Goal: Task Accomplishment & Management: Manage account settings

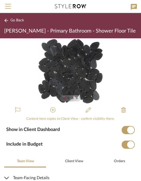
click at [3, 20] on div "Go Back Glaser - Primary Bathroom - Shower Floor Tile" at bounding box center [70, 25] width 141 height 25
click at [5, 22] on icon at bounding box center [6, 21] width 4 height 4
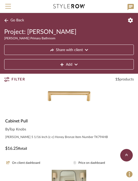
scroll to position [117, 0]
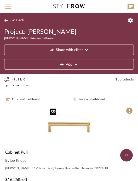
click at [79, 126] on img "0" at bounding box center [69, 127] width 43 height 43
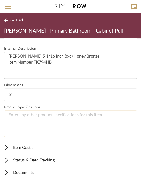
scroll to position [188, 0]
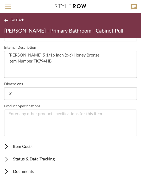
click at [48, 158] on span "Status & Date Tracking" at bounding box center [69, 159] width 131 height 6
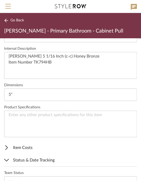
click at [38, 160] on span "Status & Date Tracking" at bounding box center [69, 160] width 131 height 6
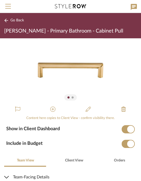
scroll to position [0, 0]
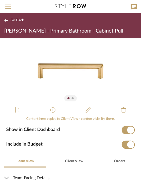
click at [9, 22] on button "Go Back" at bounding box center [15, 20] width 22 height 7
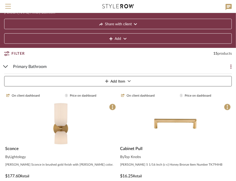
scroll to position [26, 0]
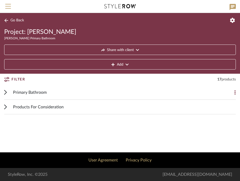
click at [98, 89] on div "Primary Bathroom" at bounding box center [116, 92] width 206 height 14
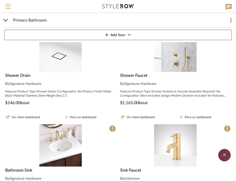
scroll to position [626, 0]
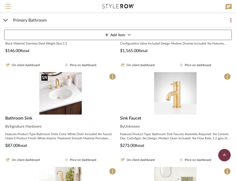
click at [51, 107] on img "0" at bounding box center [60, 93] width 43 height 43
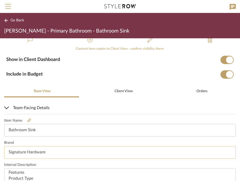
scroll to position [104, 0]
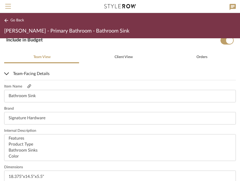
click at [28, 85] on icon at bounding box center [29, 87] width 4 height 4
click at [7, 20] on icon at bounding box center [6, 21] width 4 height 4
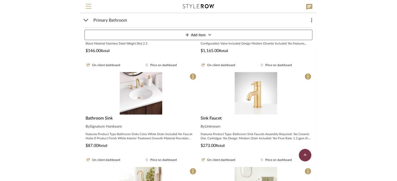
scroll to position [341, 0]
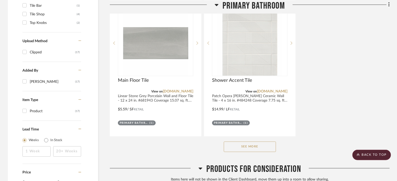
scroll to position [496, 0]
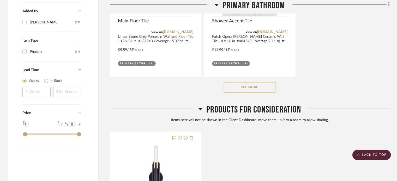
click at [249, 89] on button "See More" at bounding box center [250, 87] width 52 height 10
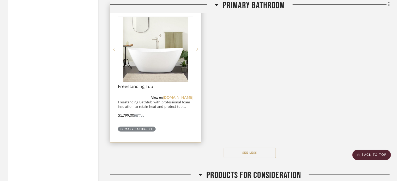
scroll to position [861, 0]
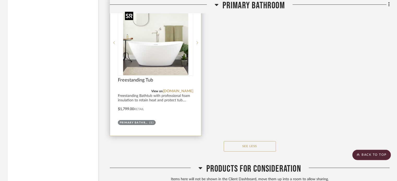
click at [0, 0] on img at bounding box center [0, 0] width 0 height 0
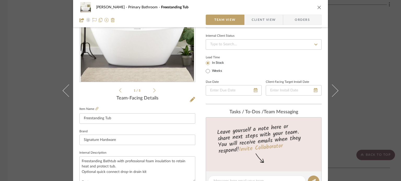
scroll to position [52, 0]
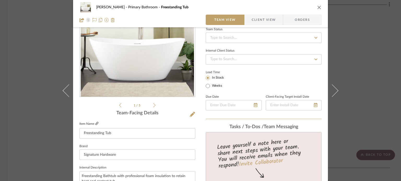
click at [95, 123] on icon at bounding box center [96, 123] width 3 height 3
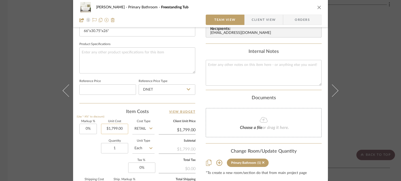
scroll to position [235, 0]
click at [121, 130] on input "1799.00" at bounding box center [114, 129] width 27 height 10
type input "$1,399.00"
click at [92, 154] on div "Quantity 1 Unit Type Each" at bounding box center [116, 149] width 75 height 19
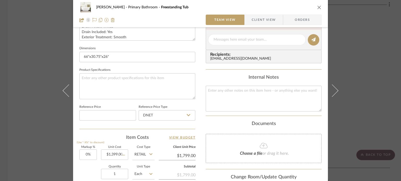
type input "$1,399.00"
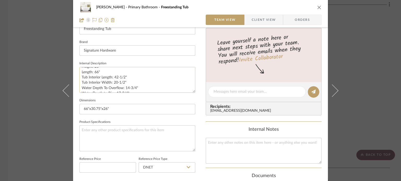
scroll to position [128, 0]
click at [79, 89] on textarea "Freestanding Bathtub with professional foam insulation to retain heat and prote…" at bounding box center [137, 80] width 116 height 26
drag, startPoint x: 81, startPoint y: 86, endPoint x: 140, endPoint y: 103, distance: 61.4
click at [140, 103] on div "Team-Facing Details Item Name Freestanding Tub Brand Signature Hardware Interna…" at bounding box center [137, 93] width 116 height 175
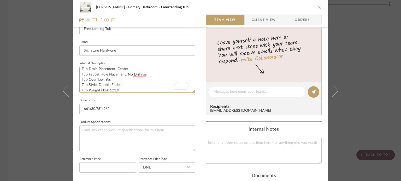
scroll to position [0, 0]
click at [80, 70] on textarea "Freestanding Bathtub with professional foam insulation to retain heat and prote…" at bounding box center [137, 80] width 116 height 26
click at [81, 72] on textarea "Freestanding Bathtub with professional foam insulation to retain heat and prote…" at bounding box center [137, 80] width 116 height 26
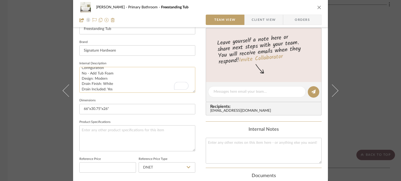
click at [116, 72] on textarea "Freestanding Bathtub with professional foam insulation to retain heat and prote…" at bounding box center [137, 80] width 116 height 26
click at [113, 78] on textarea "Freestanding Bathtub with professional foam insulation to retain heat and prote…" at bounding box center [137, 80] width 116 height 26
type textarea "Freestanding Bathtub with professional foam insulation to retain heat and prote…"
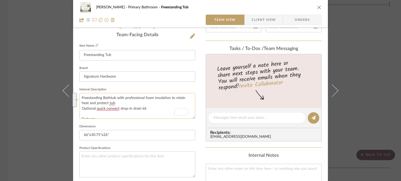
drag, startPoint x: 148, startPoint y: 109, endPoint x: 114, endPoint y: 99, distance: 35.2
click at [114, 99] on textarea "Freestanding Bathtub with professional foam insulation to retain heat and prote…" at bounding box center [137, 106] width 116 height 26
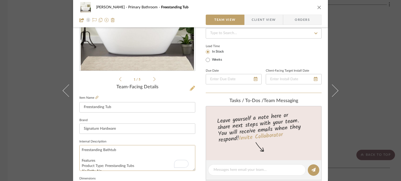
type textarea "Freestanding Bathtub Features Product Type: Freestanding Tubs Air Bath: No Buil…"
click at [190, 88] on icon at bounding box center [192, 88] width 5 height 5
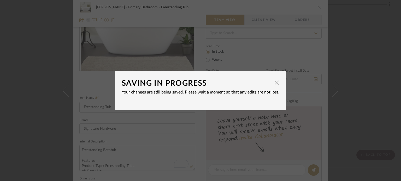
click at [272, 84] on span "button" at bounding box center [276, 83] width 10 height 10
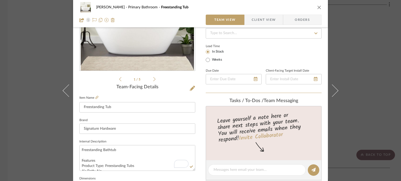
click at [191, 121] on fieldset "Brand Signature Hardware" at bounding box center [137, 125] width 116 height 17
click at [190, 89] on icon at bounding box center [192, 88] width 5 height 5
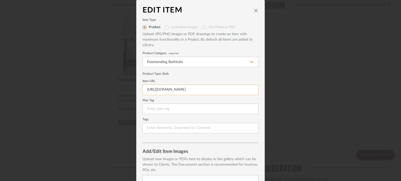
click at [197, 88] on input "https://app.stylerow.com/projects" at bounding box center [200, 90] width 116 height 10
click at [197, 87] on input "https://app.stylerow.com/projects" at bounding box center [200, 90] width 116 height 10
paste input "www.signaturehardware.com/66-in-treece-acrylic-freestanding-tub/948091.html?srs…"
type input "https://www.signaturehardware.com/66-in-treece-acrylic-freestanding-tub/948091.…"
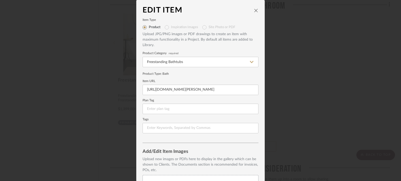
click at [215, 75] on div "Product Type : Bath" at bounding box center [200, 73] width 116 height 5
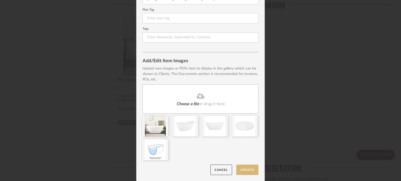
click at [246, 170] on button "Update" at bounding box center [247, 170] width 22 height 11
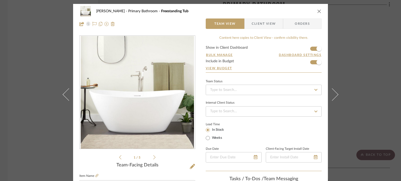
click at [317, 12] on icon "close" at bounding box center [319, 11] width 4 height 4
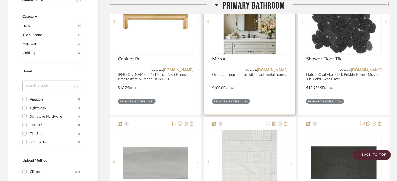
scroll to position [261, 0]
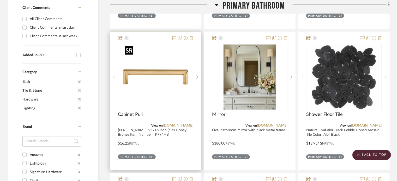
click at [0, 0] on img at bounding box center [0, 0] width 0 height 0
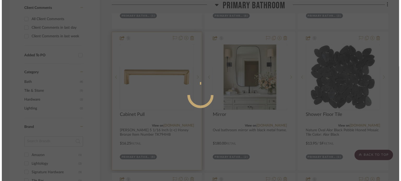
scroll to position [0, 0]
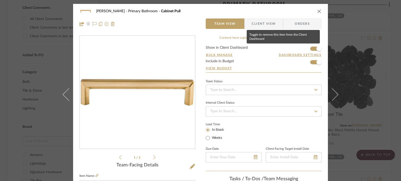
click at [308, 49] on form "Show in Client Dashboard Bulk Manage Dashboard Settings Include in Budget View …" at bounding box center [264, 59] width 116 height 27
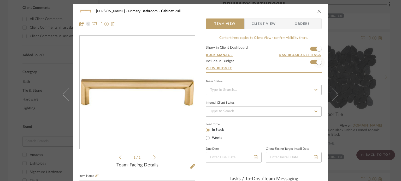
click at [315, 64] on span "button" at bounding box center [318, 62] width 11 height 11
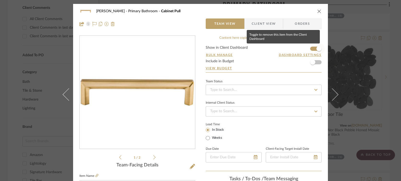
click at [314, 50] on span "button" at bounding box center [318, 48] width 11 height 11
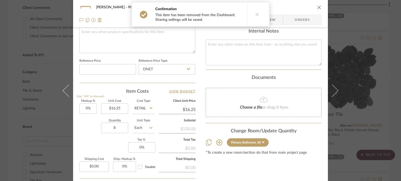
scroll to position [261, 0]
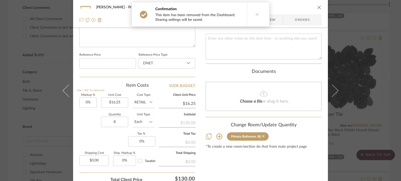
click at [262, 136] on icon at bounding box center [263, 136] width 2 height 2
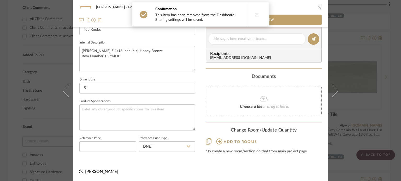
scroll to position [177, 0]
drag, startPoint x: 313, startPoint y: 148, endPoint x: 315, endPoint y: 135, distance: 13.3
click at [313, 147] on div "Change Room/Update Quantity Add to rooms *To create a new room/section do that …" at bounding box center [264, 141] width 116 height 26
click at [317, 7] on icon "close" at bounding box center [319, 7] width 4 height 4
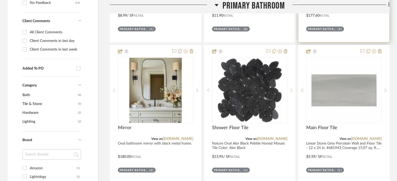
scroll to position [261, 0]
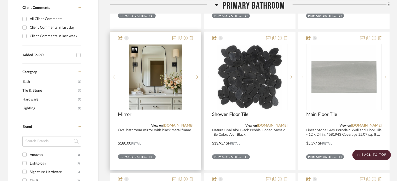
click at [160, 84] on img "0" at bounding box center [155, 77] width 52 height 65
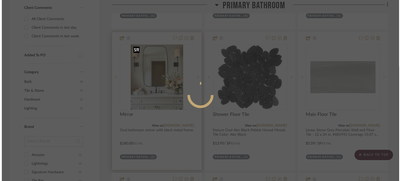
scroll to position [0, 0]
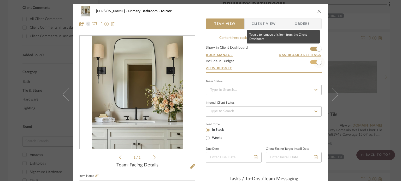
drag, startPoint x: 310, startPoint y: 50, endPoint x: 315, endPoint y: 65, distance: 14.9
click at [310, 50] on form "Show in Client Dashboard Bulk Manage Dashboard Settings Include in Budget View …" at bounding box center [264, 59] width 116 height 27
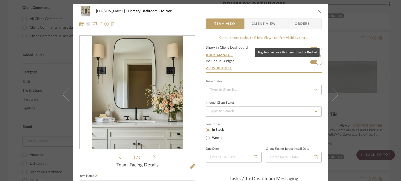
click at [315, 65] on span "button" at bounding box center [318, 62] width 11 height 11
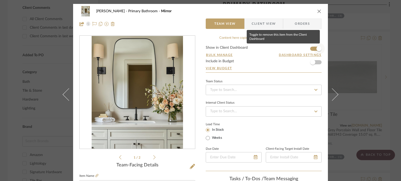
click at [318, 47] on span "button" at bounding box center [318, 48] width 5 height 5
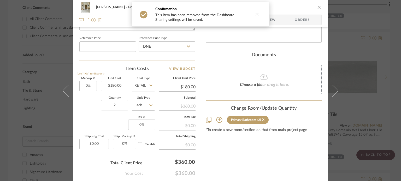
scroll to position [287, 0]
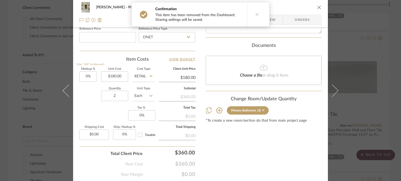
click at [262, 110] on icon at bounding box center [263, 111] width 2 height 4
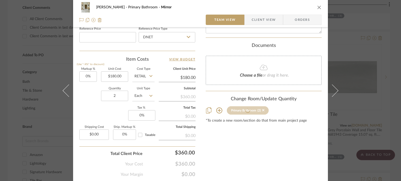
scroll to position [177, 0]
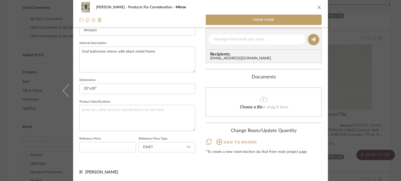
click at [301, 145] on div "Add to rooms" at bounding box center [264, 142] width 116 height 8
click at [317, 7] on icon "close" at bounding box center [319, 7] width 4 height 4
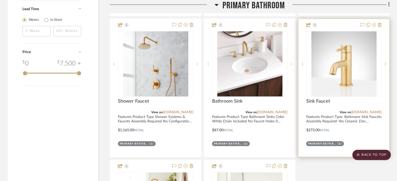
scroll to position [548, 0]
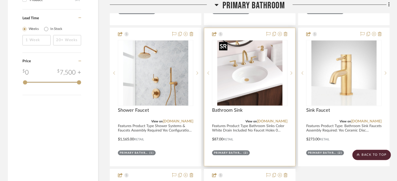
click at [266, 78] on img "0" at bounding box center [249, 72] width 65 height 65
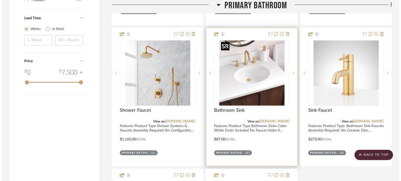
scroll to position [0, 0]
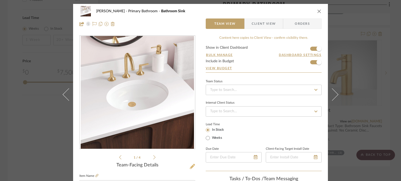
click at [190, 166] on icon at bounding box center [192, 166] width 5 height 5
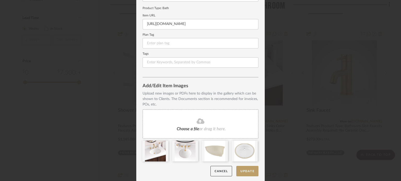
scroll to position [67, 0]
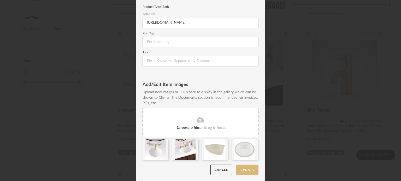
click at [248, 174] on button "Update" at bounding box center [247, 170] width 22 height 11
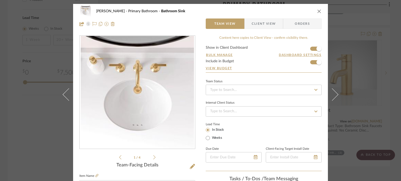
click at [317, 12] on icon "close" at bounding box center [319, 11] width 4 height 4
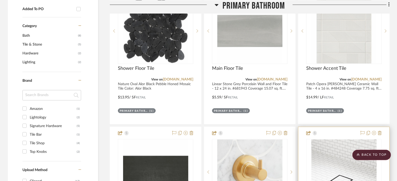
scroll to position [287, 0]
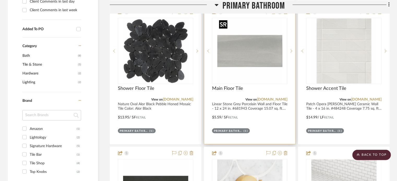
click at [260, 44] on img "0" at bounding box center [249, 51] width 65 height 65
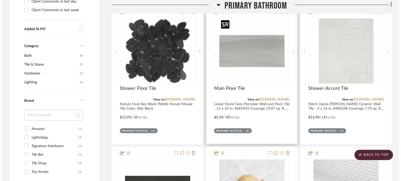
scroll to position [0, 0]
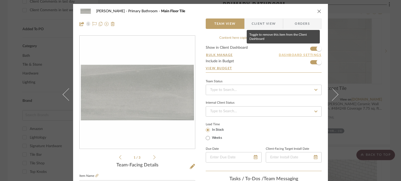
click at [316, 51] on span "button" at bounding box center [318, 48] width 5 height 5
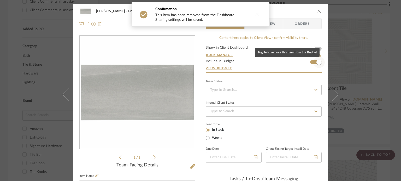
click at [316, 62] on span "button" at bounding box center [318, 62] width 5 height 5
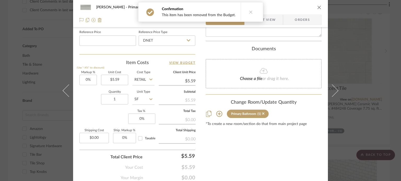
scroll to position [287, 0]
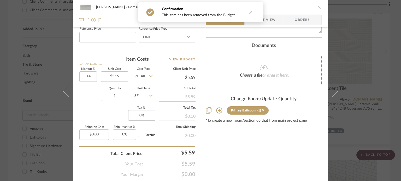
click at [263, 111] on sr-tag "Primary Bathroom (1)" at bounding box center [248, 110] width 42 height 8
click at [263, 109] on icon at bounding box center [263, 111] width 2 height 4
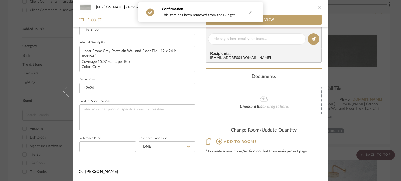
scroll to position [177, 0]
click at [317, 7] on icon "close" at bounding box center [319, 7] width 4 height 4
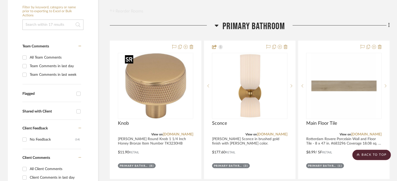
scroll to position [0, 0]
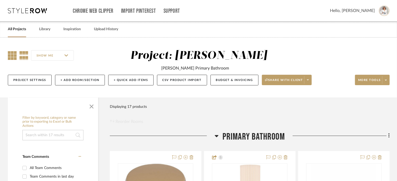
click at [11, 58] on icon at bounding box center [12, 55] width 9 height 9
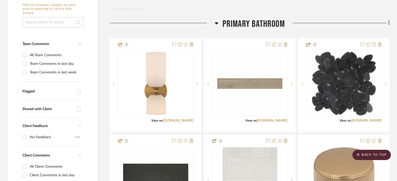
scroll to position [11, 0]
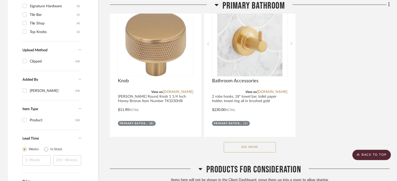
scroll to position [472, 0]
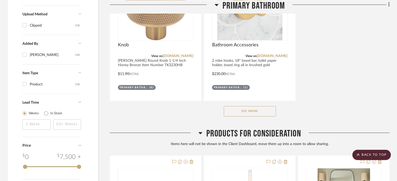
click at [258, 110] on button "See More" at bounding box center [250, 111] width 52 height 10
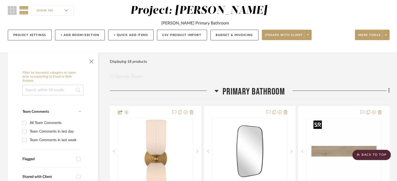
scroll to position [39, 0]
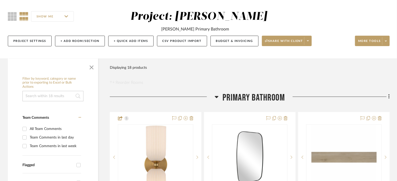
click at [388, 98] on icon at bounding box center [389, 97] width 2 height 6
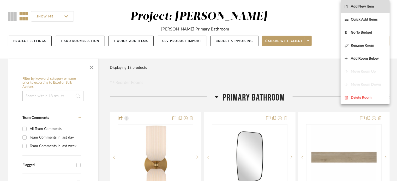
click at [365, 8] on span "Add New Item" at bounding box center [362, 6] width 23 height 4
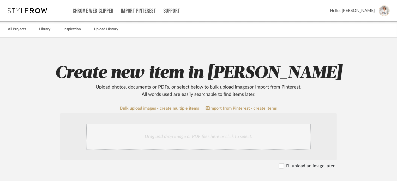
click at [150, 143] on div "Drag and drop image or PDF files here or click to select." at bounding box center [198, 137] width 224 height 26
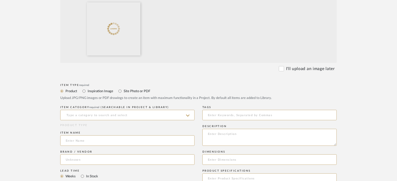
scroll to position [157, 0]
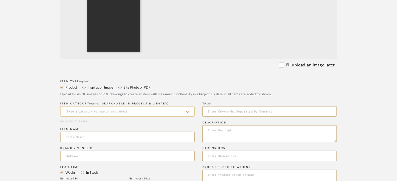
click at [77, 111] on input at bounding box center [127, 111] width 134 height 10
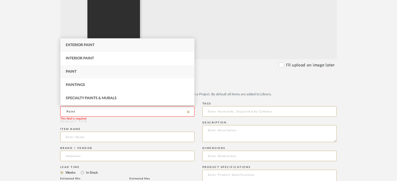
type input "Paint"
click at [96, 73] on div "Paint" at bounding box center [128, 71] width 134 height 13
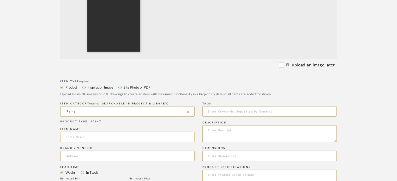
click at [74, 138] on input at bounding box center [127, 137] width 134 height 10
type input "T"
type input "Paint - Cabinets"
click at [86, 153] on input at bounding box center [127, 156] width 134 height 10
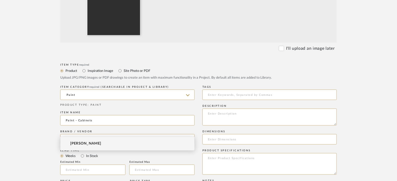
scroll to position [183, 0]
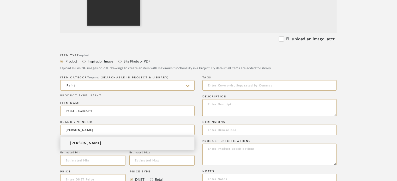
type input "[PERSON_NAME]"
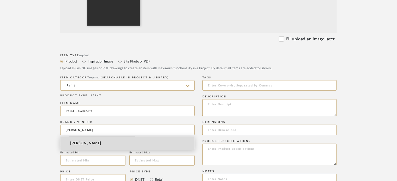
click at [99, 145] on span "[PERSON_NAME]" at bounding box center [85, 143] width 31 height 4
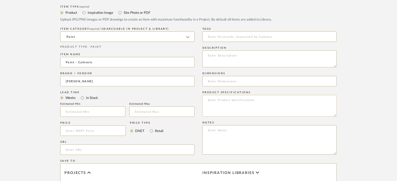
scroll to position [235, 0]
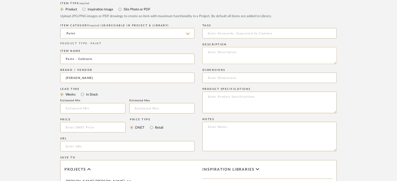
click at [227, 56] on textarea at bounding box center [269, 55] width 134 height 17
click at [218, 52] on textarea "To enrich screen reader interactions, please activate Accessibility in Grammarl…" at bounding box center [269, 55] width 134 height 17
type textarea "Tricorn Black SW 6258 Cabinet color in satin finish"
click at [363, 106] on form "Bulk upload images - create multiple items Import from Pinterest - create items…" at bounding box center [198, 88] width 332 height 434
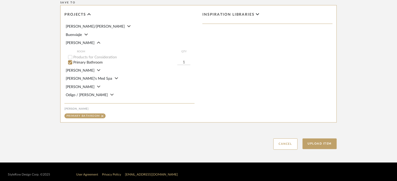
scroll to position [396, 0]
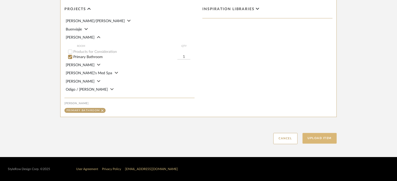
click at [318, 142] on button "Upload Item" at bounding box center [320, 138] width 34 height 11
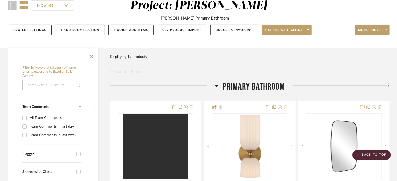
scroll to position [1, 0]
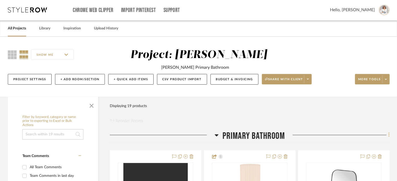
click at [388, 136] on fa-icon at bounding box center [388, 135] width 3 height 9
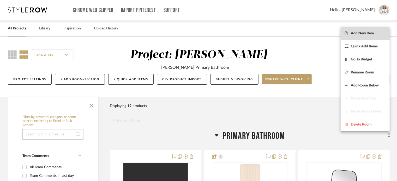
click at [366, 36] on button "Add New Item" at bounding box center [365, 33] width 49 height 13
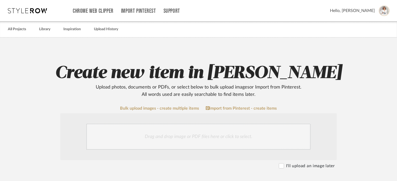
click at [140, 133] on div "Drag and drop image or PDF files here or click to select." at bounding box center [198, 137] width 224 height 26
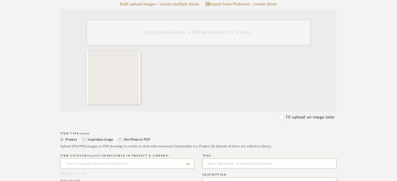
scroll to position [183, 0]
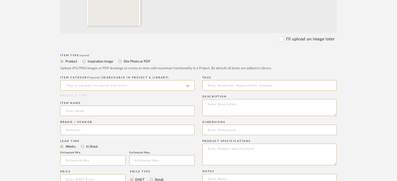
click at [104, 91] on div "ITEM CATEGORY required (Searchable in Project & Library)" at bounding box center [127, 84] width 134 height 19
click at [106, 87] on input at bounding box center [127, 85] width 134 height 10
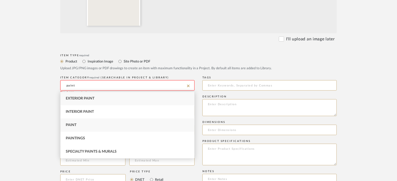
click at [82, 121] on div "Paint" at bounding box center [128, 125] width 134 height 13
type input "Paint"
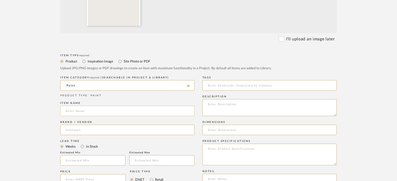
click at [85, 113] on input at bounding box center [127, 111] width 134 height 10
type input "Paint - Walls"
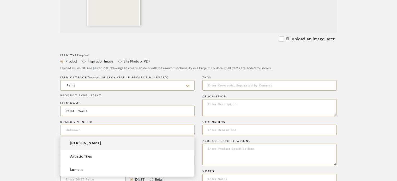
click at [91, 128] on input at bounding box center [127, 130] width 134 height 10
click at [94, 145] on span "[PERSON_NAME]" at bounding box center [85, 143] width 31 height 4
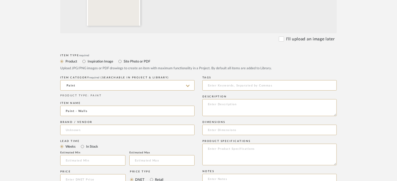
type input "[PERSON_NAME]"
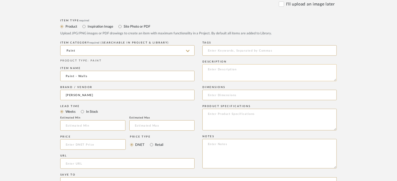
scroll to position [209, 0]
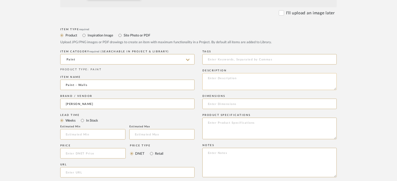
click at [239, 78] on textarea at bounding box center [269, 81] width 134 height 17
type textarea "P"
type textarea "Snowbound SW 7004 Paint for walls in eggshell"
click at [374, 100] on upload-items "Create new item in Glaser Upload photos, documents or PDFs, or select below to …" at bounding box center [198, 87] width 397 height 516
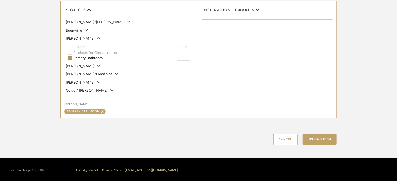
scroll to position [396, 0]
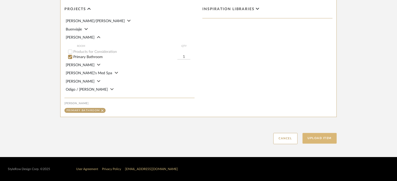
click at [319, 142] on button "Upload Item" at bounding box center [320, 138] width 34 height 11
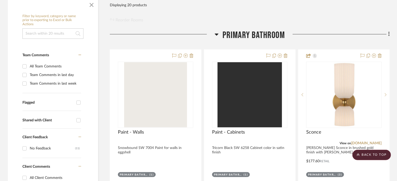
scroll to position [79, 0]
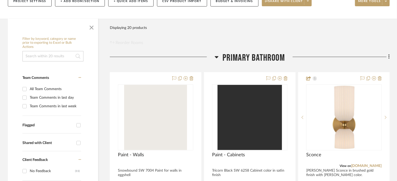
click at [388, 56] on icon at bounding box center [389, 57] width 2 height 6
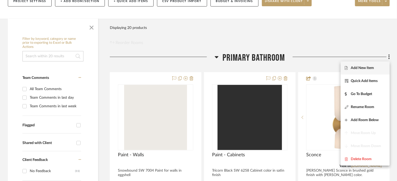
click at [366, 66] on span "Add New Item" at bounding box center [362, 68] width 23 height 4
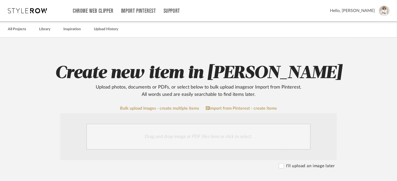
click at [196, 143] on div "Drag and drop image or PDF files here or click to select." at bounding box center [198, 137] width 224 height 26
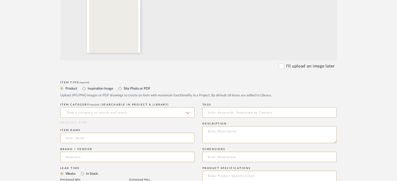
scroll to position [157, 0]
click at [107, 111] on input at bounding box center [127, 111] width 134 height 10
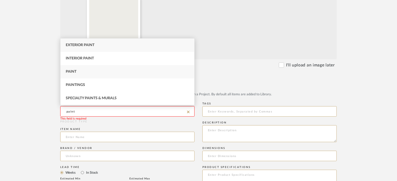
click at [82, 66] on div "Paint" at bounding box center [128, 71] width 134 height 13
type input "Paint"
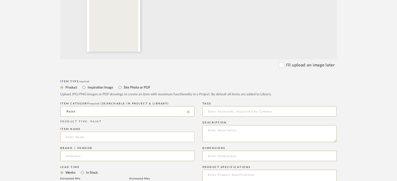
click at [87, 138] on input at bounding box center [127, 137] width 134 height 10
type input "Paint - Trim"
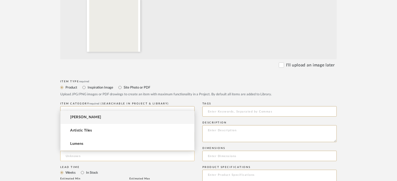
click at [95, 158] on input at bounding box center [127, 156] width 134 height 10
click at [90, 119] on span "[PERSON_NAME]" at bounding box center [85, 117] width 31 height 4
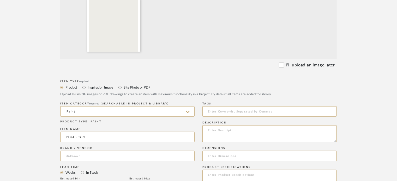
type input "[PERSON_NAME]"
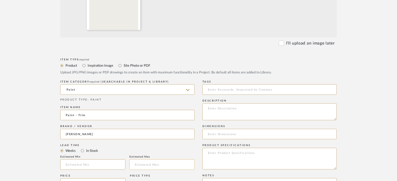
scroll to position [209, 0]
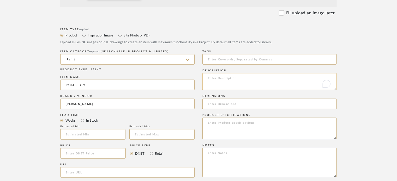
click at [256, 83] on textarea "To enrich screen reader interactions, please activate Accessibility in Grammarl…" at bounding box center [269, 81] width 134 height 17
click at [228, 78] on textarea "Pure White 7005" at bounding box center [269, 81] width 134 height 17
click at [256, 79] on textarea "Pure White SW 7005" at bounding box center [269, 81] width 134 height 17
type textarea "Pure White SW 7005 Paint - Trim and Doors"
click at [359, 109] on form "Bulk upload images - create multiple items Import from Pinterest - create items…" at bounding box center [198, 114] width 332 height 434
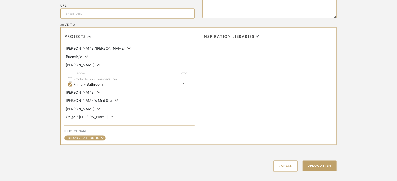
scroll to position [396, 0]
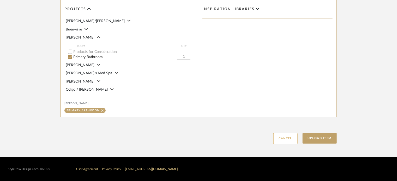
click at [294, 137] on button "Cancel" at bounding box center [285, 138] width 24 height 11
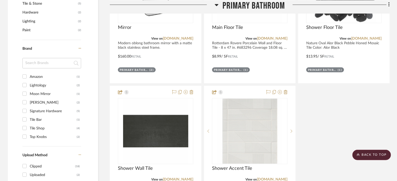
scroll to position [339, 0]
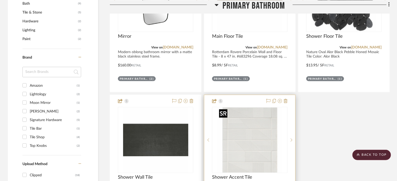
click at [260, 135] on img "0" at bounding box center [249, 140] width 65 height 65
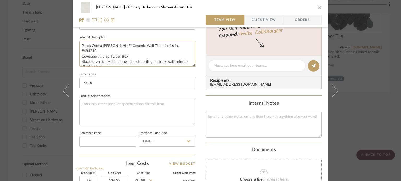
scroll to position [157, 0]
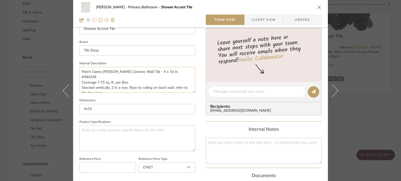
click at [103, 77] on textarea "Patch Opera Branco Ceramic Wall Tile - 4 x 16 in. #484248 Coverage 7.75 sq. ft.…" at bounding box center [137, 80] width 116 height 26
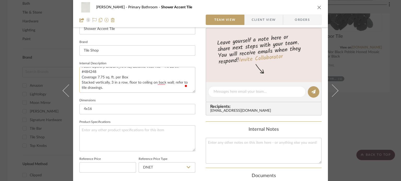
click at [123, 87] on textarea "Patch Opera Branco Ceramic Wall Tile - 4 x 16 in. #484248 Coverage 7.75 sq. ft.…" at bounding box center [137, 80] width 116 height 26
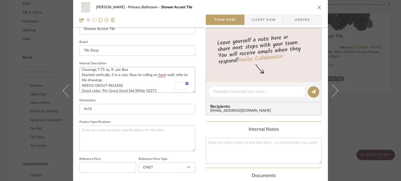
type textarea "Patch Opera [PERSON_NAME] Ceramic Wall Tile - 4 x 16 in. #484248 Coverage 7.75 …"
click at [174, 99] on fieldset "Dimensions 4x16" at bounding box center [137, 105] width 116 height 17
click at [44, 68] on div "Glaser Primary Bathroom Shower Accent Tile Team View Client View Orders 1 / 3 T…" at bounding box center [200, 90] width 401 height 181
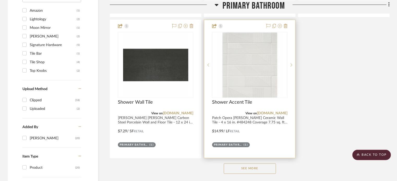
scroll to position [417, 0]
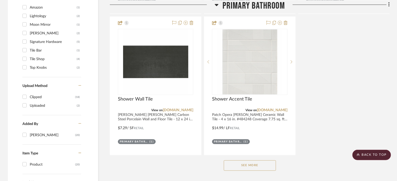
click at [247, 168] on button "See More" at bounding box center [250, 166] width 52 height 10
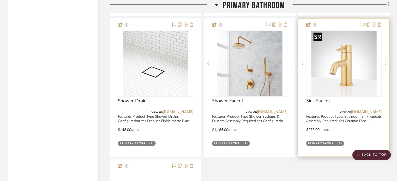
scroll to position [704, 0]
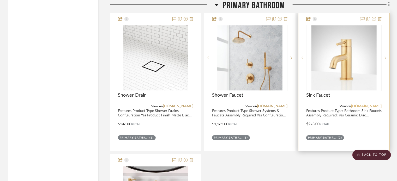
click at [360, 105] on link "[DOMAIN_NAME]" at bounding box center [366, 107] width 31 height 4
click at [338, 63] on img "0" at bounding box center [344, 57] width 65 height 65
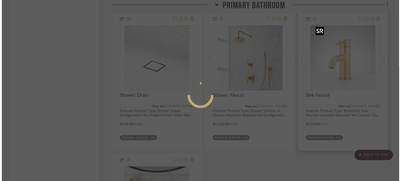
scroll to position [0, 0]
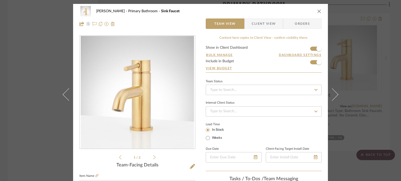
click at [317, 10] on icon "close" at bounding box center [319, 11] width 4 height 4
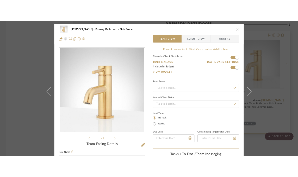
scroll to position [704, 0]
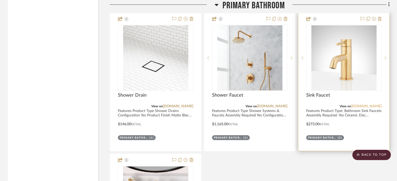
click at [357, 105] on link "[DOMAIN_NAME]" at bounding box center [366, 107] width 31 height 4
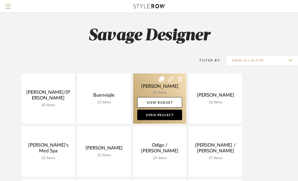
click at [165, 89] on link at bounding box center [159, 99] width 53 height 50
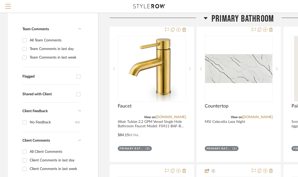
scroll to position [104, 0]
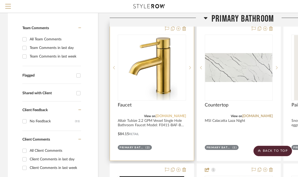
click at [159, 116] on link "[DOMAIN_NAME]" at bounding box center [171, 117] width 31 height 4
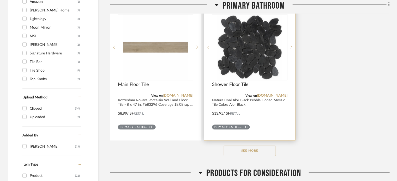
scroll to position [548, 0]
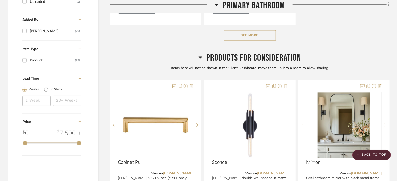
click at [262, 36] on button "See More" at bounding box center [250, 35] width 52 height 10
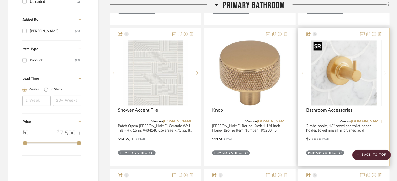
scroll to position [678, 0]
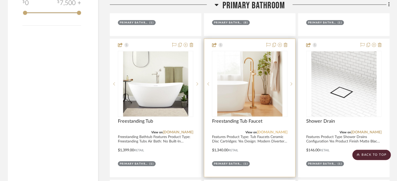
click at [265, 131] on link "[DOMAIN_NAME]" at bounding box center [272, 133] width 31 height 4
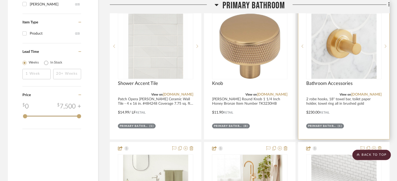
scroll to position [574, 0]
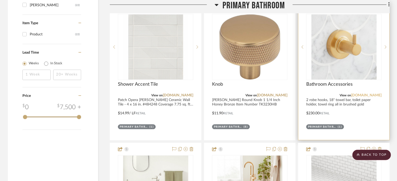
click at [298, 95] on link "[DOMAIN_NAME]" at bounding box center [366, 96] width 31 height 4
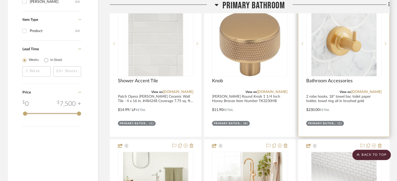
scroll to position [600, 0]
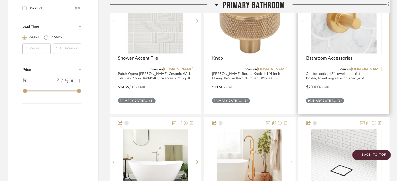
click at [298, 46] on img "0" at bounding box center [344, 20] width 65 height 65
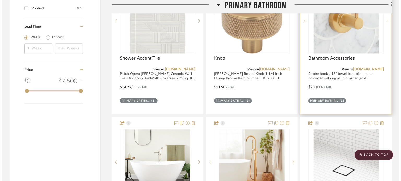
scroll to position [0, 0]
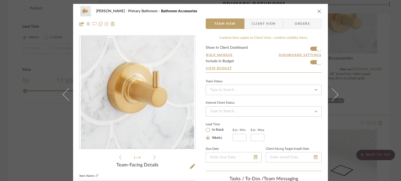
click at [191, 165] on icon at bounding box center [192, 166] width 5 height 5
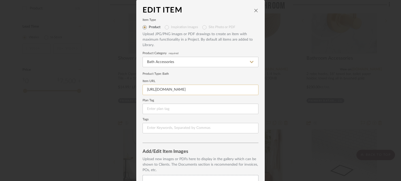
click at [176, 89] on input "https://www.signaturehardware.com/lexia-bath-accessory-set/psv-18.html?dwvar_ps…" at bounding box center [200, 90] width 116 height 10
paste input
click at [164, 89] on input at bounding box center [200, 90] width 116 height 10
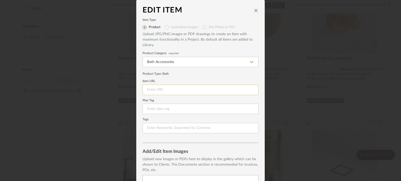
paste input "https://www.signaturehardware.com/lexia-bath-accessory-set/psv-18.html?dwvar_ps…"
type input "https://www.signaturehardware.com/lexia-bath-accessory-set/psv-18.html?dwvar_ps…"
click at [196, 77] on form "Item Type Product Inspiration Images Site Photo or PDF Upload JPG/PNG images or…" at bounding box center [200, 76] width 116 height 115
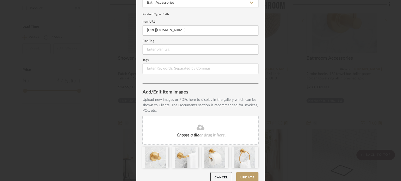
scroll to position [67, 0]
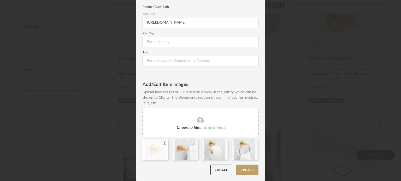
click at [163, 144] on icon at bounding box center [165, 143] width 4 height 4
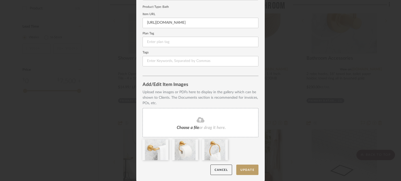
click at [0, 0] on icon at bounding box center [0, 0] width 0 height 0
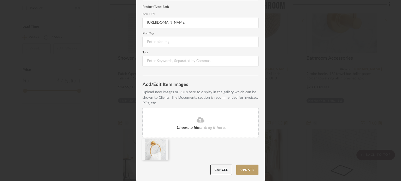
click at [0, 0] on icon at bounding box center [0, 0] width 0 height 0
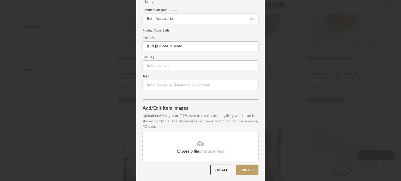
click at [174, 122] on div "Upload new images or PDFs here to display in the gallery which can be shown to …" at bounding box center [200, 121] width 116 height 16
click at [183, 153] on span "Choose a file" at bounding box center [188, 151] width 22 height 4
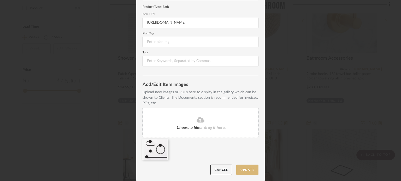
click at [242, 172] on button "Update" at bounding box center [247, 170] width 22 height 11
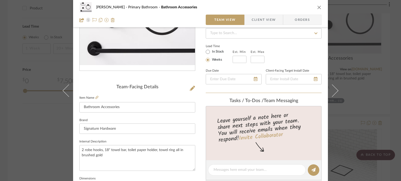
scroll to position [157, 0]
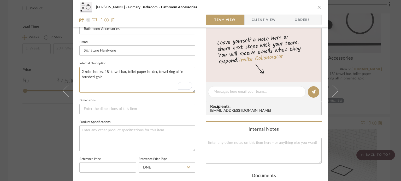
drag, startPoint x: 103, startPoint y: 78, endPoint x: 77, endPoint y: 79, distance: 26.1
click at [77, 79] on div "Glaser Primary Bathroom Bathroom Accessories Team View Client View Orders Team-…" at bounding box center [200, 88] width 255 height 482
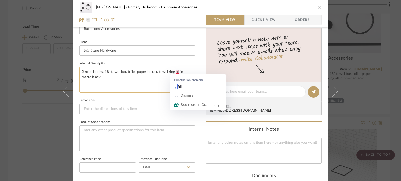
click at [176, 73] on textarea "2 robe hooks, 18" towel bar, toilet paper holder, towel ring all in matte black" at bounding box center [137, 80] width 116 height 26
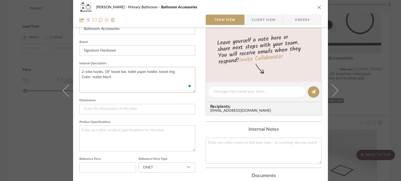
type textarea "2 robe hooks, 18" towel bar, toilet paper holder, towel ring Color: matte black"
click at [197, 125] on div "Glaser Primary Bathroom Bathroom Accessories Team View Client View Orders Team-…" at bounding box center [200, 88] width 255 height 482
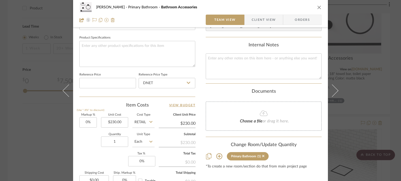
scroll to position [261, 0]
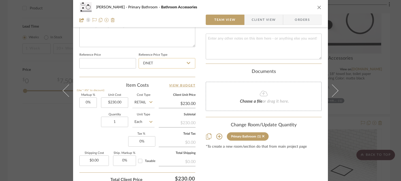
click at [191, 61] on input "DNET" at bounding box center [167, 63] width 57 height 10
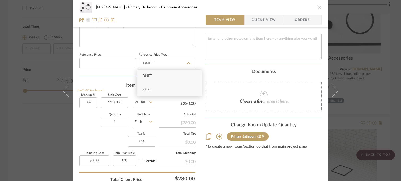
click at [154, 95] on div "Retail" at bounding box center [169, 89] width 64 height 13
type input "Retail"
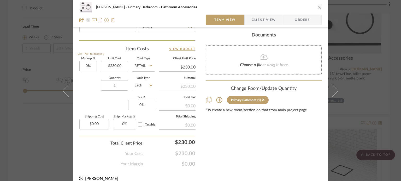
scroll to position [304, 0]
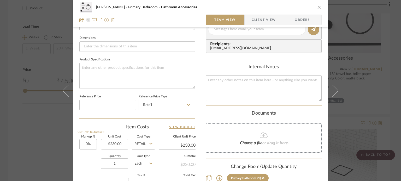
scroll to position [252, 0]
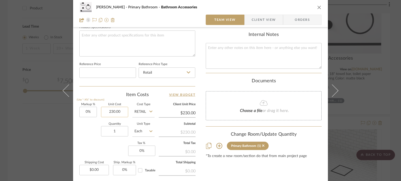
click at [119, 107] on input "230.00" at bounding box center [114, 112] width 27 height 10
type input "$213.00"
click at [79, 129] on div "Quantity 1 Unit Type Each" at bounding box center [116, 132] width 75 height 19
type input "$213.00"
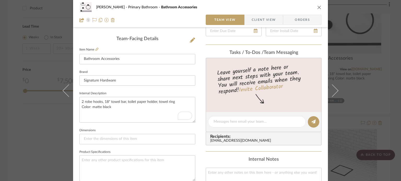
scroll to position [17, 0]
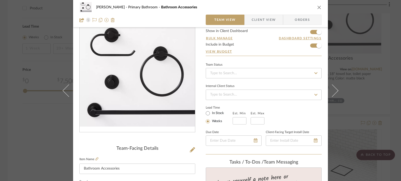
click at [298, 7] on icon "close" at bounding box center [319, 7] width 4 height 4
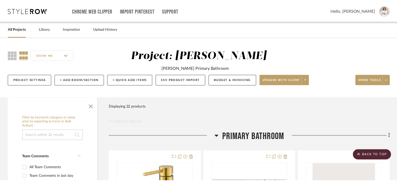
scroll to position [600, 0]
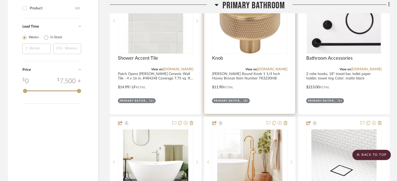
click at [268, 41] on img "0" at bounding box center [249, 20] width 65 height 65
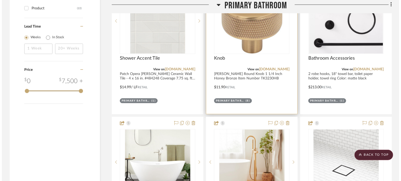
scroll to position [0, 0]
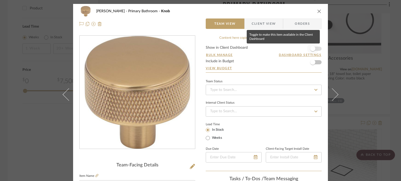
click at [298, 51] on span "button" at bounding box center [312, 48] width 5 height 5
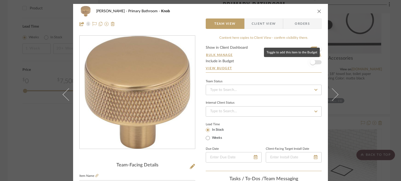
click at [298, 60] on span "button" at bounding box center [312, 62] width 11 height 11
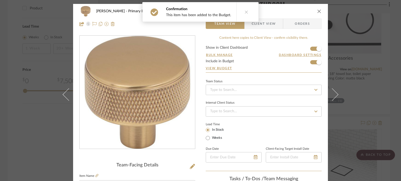
click at [298, 13] on icon "close" at bounding box center [319, 11] width 4 height 4
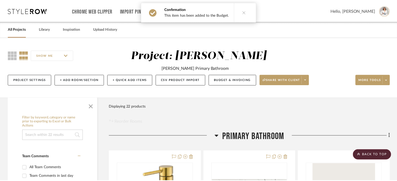
scroll to position [600, 0]
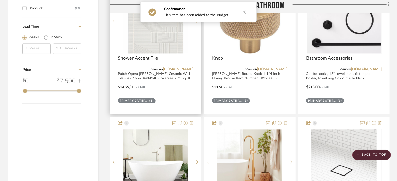
click at [173, 46] on img "0" at bounding box center [155, 20] width 65 height 65
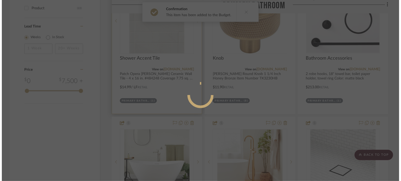
scroll to position [0, 0]
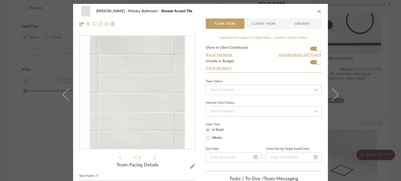
click at [298, 8] on div "Glaser Primary Bathroom Shower Accent Tile" at bounding box center [200, 11] width 242 height 10
click at [298, 12] on icon "close" at bounding box center [319, 11] width 4 height 4
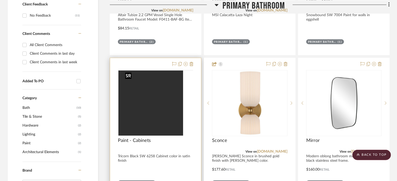
scroll to position [130, 0]
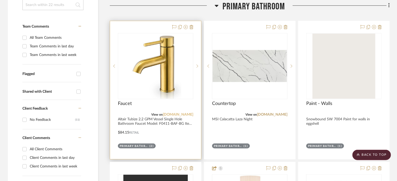
click at [182, 116] on link "[DOMAIN_NAME]" at bounding box center [178, 115] width 31 height 4
click at [166, 72] on img "0" at bounding box center [156, 66] width 52 height 65
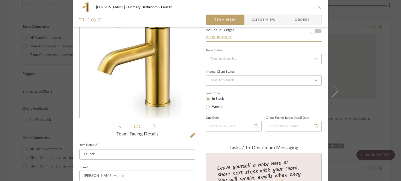
scroll to position [52, 0]
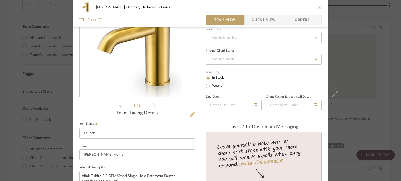
click at [193, 116] on icon at bounding box center [192, 114] width 5 height 5
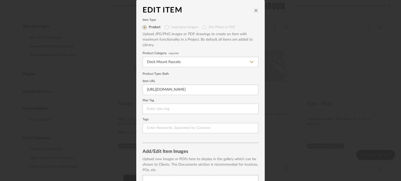
scroll to position [0, 0]
click at [174, 91] on input "https://www.fergusonhome.com/product/summary/1959509?uid=4635072&jmtest=gg-gbav…" at bounding box center [200, 90] width 116 height 10
paste input "3&jmtest=gg-gbav2_4635073&inv2=1&gclsrc=aw.ds&source=gg-gba-pla_4635073%21c1704…"
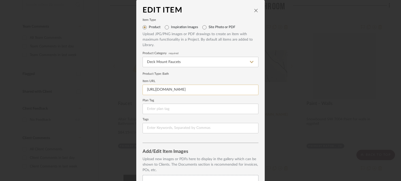
scroll to position [0, 672]
type input "https://www.fergusonhome.com/product/summary/1959509?uid=4635073&jmtest=gg-gbav…"
click at [181, 100] on label "Plan Tag" at bounding box center [200, 100] width 116 height 3
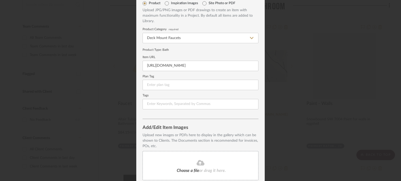
scroll to position [67, 0]
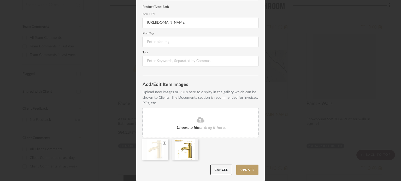
click at [163, 144] on icon at bounding box center [165, 143] width 4 height 4
click at [170, 123] on div "Choose a file or drag it here." at bounding box center [200, 122] width 116 height 29
click at [256, 170] on dialog-content "Edit Item Item Type Product Inspiration Images Site Photo or PDF Upload JPG/PNG…" at bounding box center [200, 57] width 128 height 249
click at [254, 169] on button "Update" at bounding box center [247, 170] width 22 height 11
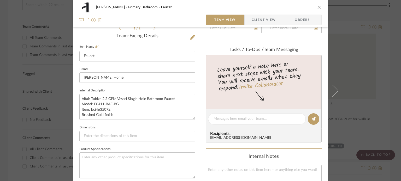
scroll to position [130, 0]
drag, startPoint x: 112, startPoint y: 109, endPoint x: 79, endPoint y: 103, distance: 33.9
click at [79, 103] on textarea "Altair Tubize 2.2 GPM Vessel Single Hole Bathroom Faucet Model: F0411-BAF-BG It…" at bounding box center [137, 106] width 116 height 26
paste textarea "MB | Item: bci4635073"
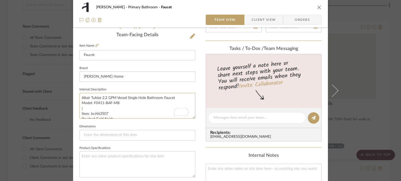
type textarea "Altair Tubize 2.2 GPM Vessel Single Hole Bathroom Faucet Model: F0411-BAF-MB | …"
click at [112, 114] on textarea "Altair Tubize 2.2 GPM Vessel Single Hole Bathroom Faucet Model: F0411-BAF-MB | …" at bounding box center [137, 106] width 116 height 26
click at [94, 106] on textarea "Altair Tubize 2.2 GPM Vessel Single Hole Bathroom Faucet Model: F0411-BAF-MB | …" at bounding box center [137, 106] width 116 height 26
drag, startPoint x: 122, startPoint y: 114, endPoint x: 79, endPoint y: 115, distance: 43.6
click at [79, 115] on dialog-content "Glaser Primary Bathroom Faucet Team View Client View Orders 1 / 2 Team-Facing D…" at bounding box center [200, 114] width 284 height 482
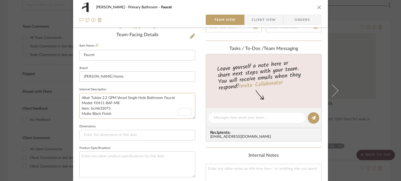
type textarea "Altair Tubize 2.2 GPM Vessel Single Hole Bathroom Faucet Model: F0411-BAF-MB It…"
click at [197, 90] on div "Glaser Primary Bathroom Faucet Team View Client View Orders 1 / 2 Team-Facing D…" at bounding box center [200, 114] width 255 height 482
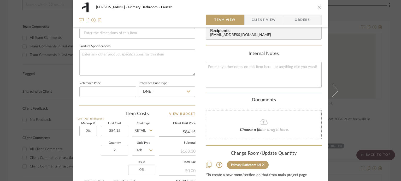
scroll to position [261, 0]
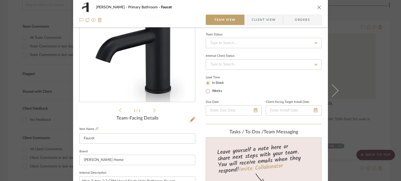
scroll to position [0, 0]
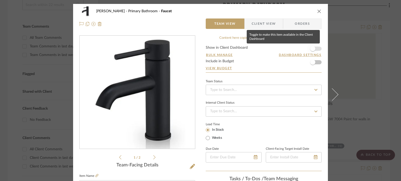
click at [298, 50] on span "button" at bounding box center [312, 48] width 5 height 5
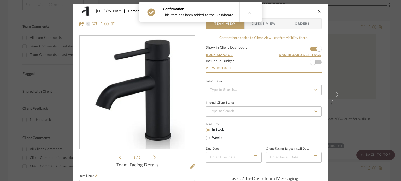
click at [298, 65] on form "Show in Client Dashboard Bulk Manage Dashboard Settings Include in Budget View …" at bounding box center [264, 59] width 116 height 27
click at [298, 62] on span "button" at bounding box center [312, 62] width 11 height 11
click at [298, 12] on icon "close" at bounding box center [319, 11] width 4 height 4
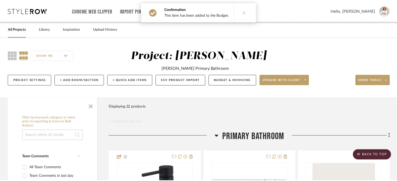
scroll to position [130, 0]
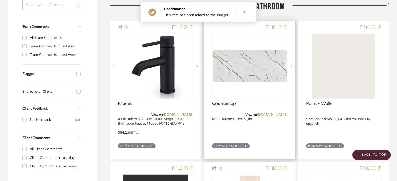
click at [227, 71] on img "0" at bounding box center [250, 66] width 74 height 32
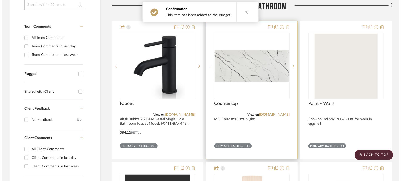
scroll to position [0, 0]
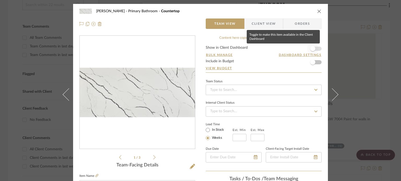
click at [298, 48] on span "button" at bounding box center [312, 48] width 5 height 5
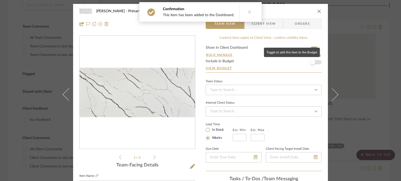
drag, startPoint x: 312, startPoint y: 68, endPoint x: 314, endPoint y: 65, distance: 3.0
click at [298, 67] on span "button" at bounding box center [312, 62] width 11 height 11
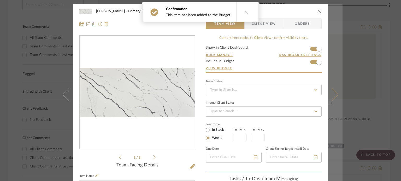
click at [298, 71] on button at bounding box center [335, 94] width 15 height 181
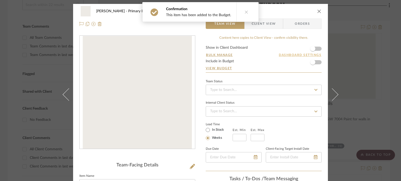
drag, startPoint x: 317, startPoint y: 46, endPoint x: 316, endPoint y: 55, distance: 9.0
click at [298, 46] on form "Show in Client Dashboard Bulk Manage Dashboard Settings Include in Budget View …" at bounding box center [264, 59] width 116 height 27
click at [298, 59] on span "button" at bounding box center [312, 62] width 11 height 11
click at [298, 46] on span "button" at bounding box center [312, 48] width 5 height 5
click at [298, 69] on button at bounding box center [335, 94] width 15 height 181
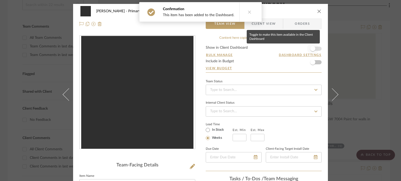
click at [298, 47] on span "button" at bounding box center [312, 48] width 11 height 11
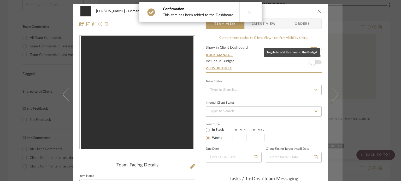
drag, startPoint x: 314, startPoint y: 64, endPoint x: 331, endPoint y: 68, distance: 16.9
click at [298, 63] on span "button" at bounding box center [312, 62] width 11 height 11
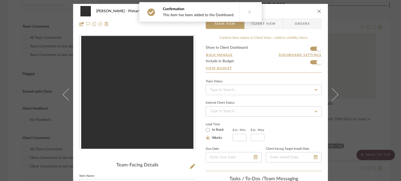
click at [298, 69] on button at bounding box center [335, 94] width 15 height 181
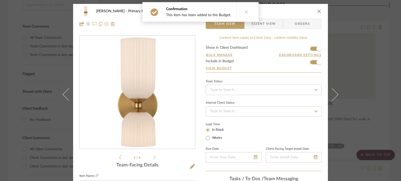
click at [298, 12] on icon "close" at bounding box center [319, 11] width 4 height 4
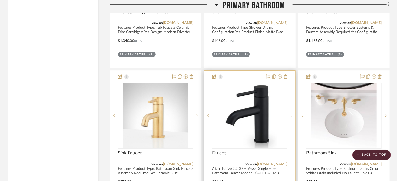
scroll to position [839, 0]
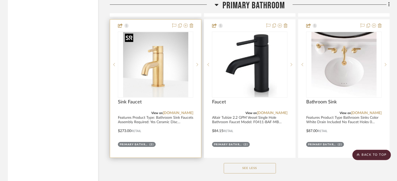
click at [175, 65] on img "0" at bounding box center [155, 64] width 65 height 65
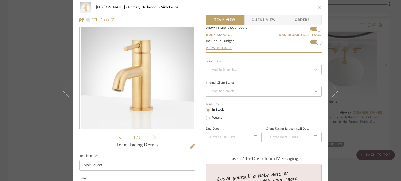
scroll to position [0, 0]
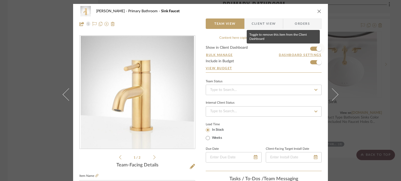
click at [298, 50] on span "button" at bounding box center [318, 48] width 11 height 11
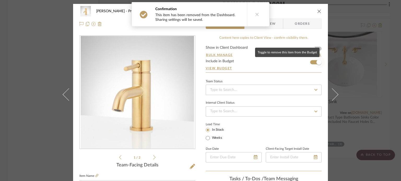
click at [298, 60] on span "button" at bounding box center [318, 62] width 11 height 11
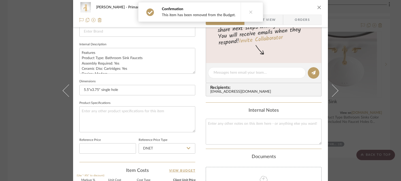
scroll to position [261, 0]
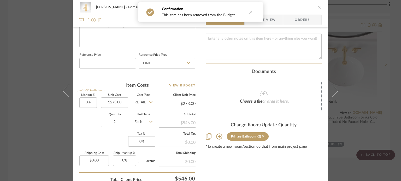
click at [262, 137] on icon at bounding box center [263, 137] width 2 height 4
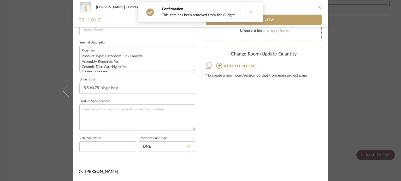
scroll to position [177, 0]
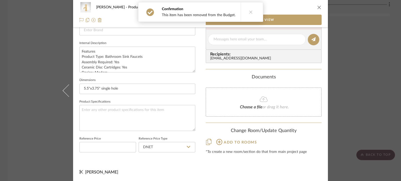
click at [298, 77] on div "Documents" at bounding box center [264, 78] width 116 height 6
click at [298, 3] on div "Glaser Products For Consideration Sink Faucet" at bounding box center [200, 7] width 242 height 10
click at [298, 6] on icon "close" at bounding box center [319, 7] width 4 height 4
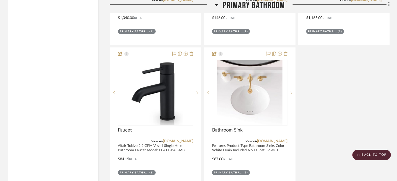
scroll to position [839, 0]
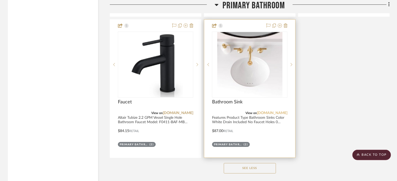
click at [268, 112] on link "[DOMAIN_NAME]" at bounding box center [272, 113] width 31 height 4
click at [265, 112] on link "[DOMAIN_NAME]" at bounding box center [272, 113] width 31 height 4
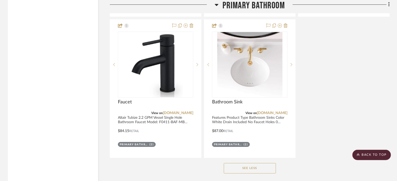
drag, startPoint x: 343, startPoint y: 95, endPoint x: 346, endPoint y: 93, distance: 3.7
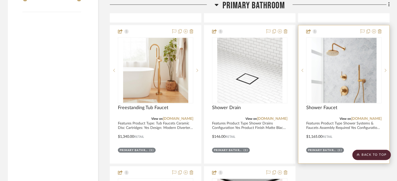
scroll to position [682, 0]
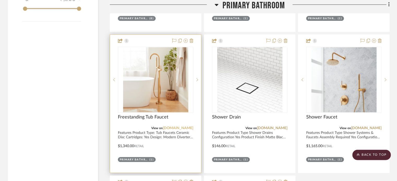
click at [177, 127] on link "[DOMAIN_NAME]" at bounding box center [178, 129] width 31 height 4
click at [171, 97] on img "0" at bounding box center [155, 79] width 65 height 65
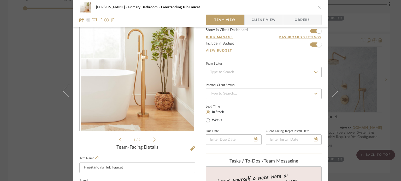
scroll to position [26, 0]
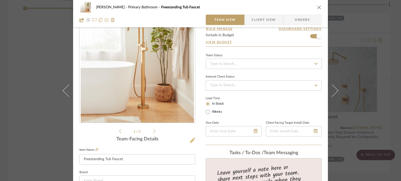
click at [190, 142] on icon at bounding box center [192, 140] width 5 height 5
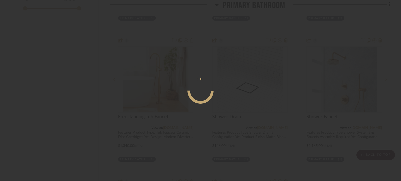
scroll to position [0, 0]
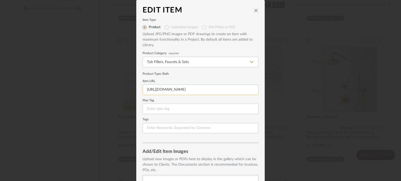
click at [187, 88] on input "https://www.signaturehardware.com/lexia-freestanding-tub-faucet-with-hand-showe…" at bounding box center [200, 90] width 116 height 10
paste input
click at [172, 88] on input at bounding box center [200, 90] width 116 height 10
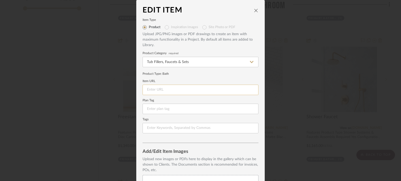
paste input "https://www.signaturehardware.com/lexia-freestanding-tub-faucet-with-hand-showe…"
type input "https://www.signaturehardware.com/lexia-freestanding-tub-faucet-with-hand-showe…"
click at [184, 77] on form "Item Type Product Inspiration Images Site Photo or PDF Upload JPG/PNG images or…" at bounding box center [200, 76] width 116 height 115
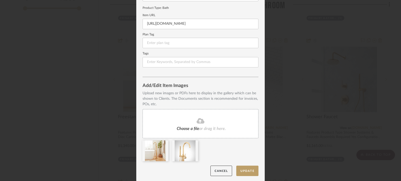
scroll to position [67, 0]
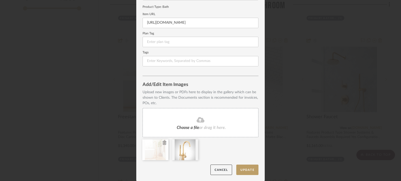
click at [163, 143] on icon at bounding box center [165, 143] width 4 height 4
click at [0, 0] on icon at bounding box center [0, 0] width 0 height 0
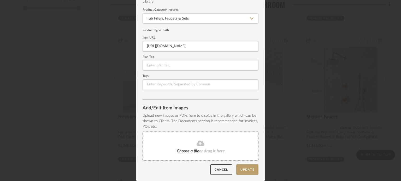
scroll to position [43, 0]
click at [192, 123] on div "Upload new images or PDFs here to display in the gallery which can be shown to …" at bounding box center [200, 121] width 116 height 16
click at [191, 143] on fa-icon at bounding box center [200, 144] width 47 height 7
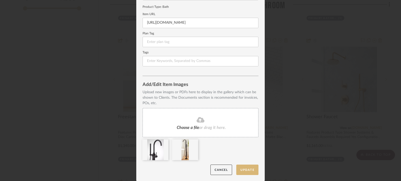
click at [256, 171] on button "Update" at bounding box center [247, 170] width 22 height 11
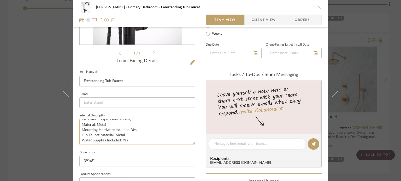
scroll to position [79, 0]
click at [104, 135] on textarea "Features Product Type: Tub Faucets Ceramic Disc Cartridges: Yes Design: Modern …" at bounding box center [137, 132] width 116 height 26
click at [114, 134] on textarea "Features Product Type: Tub Faucets Ceramic Disc Cartridges: Yes Design: Modern …" at bounding box center [137, 132] width 116 height 26
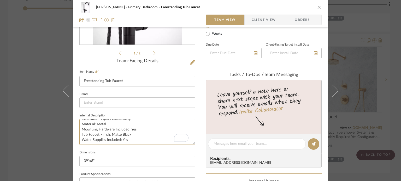
type textarea "Features Product Type: Tub Faucets Ceramic Disc Cartridges: Yes Design: Modern …"
click at [189, 117] on fieldset "Internal Description Features Product Type: Tub Faucets Ceramic Disc Cartridges…" at bounding box center [137, 128] width 116 height 33
click at [194, 113] on div "Glaser Primary Bathroom Freestanding Tub Faucet Team View Client View Orders 1 …" at bounding box center [200, 141] width 255 height 482
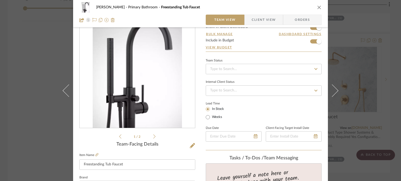
scroll to position [0, 0]
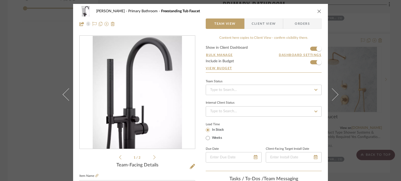
click at [298, 10] on icon "close" at bounding box center [319, 11] width 4 height 4
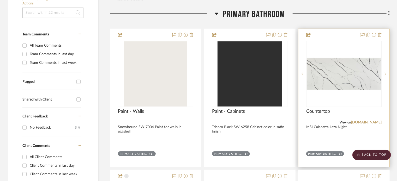
scroll to position [109, 0]
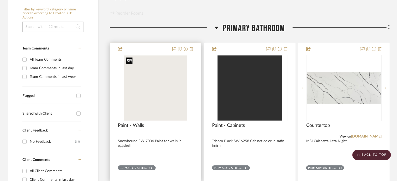
click at [164, 96] on img "0" at bounding box center [155, 88] width 63 height 65
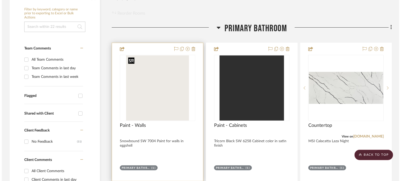
scroll to position [0, 0]
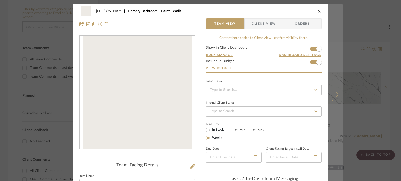
click at [298, 97] on icon at bounding box center [332, 94] width 13 height 13
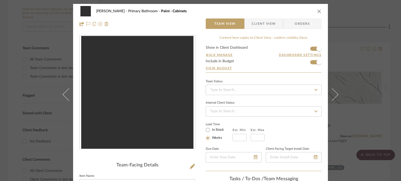
click at [298, 97] on icon at bounding box center [332, 94] width 13 height 13
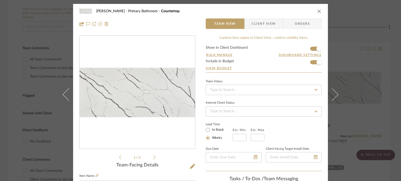
click at [298, 97] on icon at bounding box center [332, 94] width 13 height 13
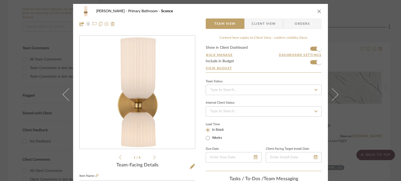
click at [298, 96] on icon at bounding box center [332, 94] width 13 height 13
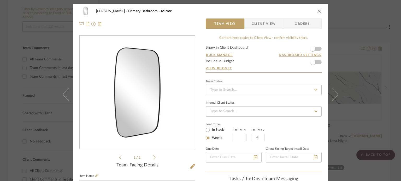
click at [298, 96] on icon at bounding box center [332, 94] width 13 height 13
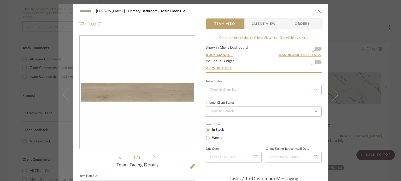
click at [65, 95] on icon at bounding box center [69, 94] width 13 height 13
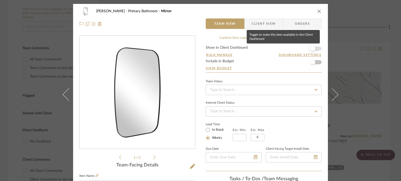
click at [298, 48] on span "button" at bounding box center [312, 48] width 5 height 5
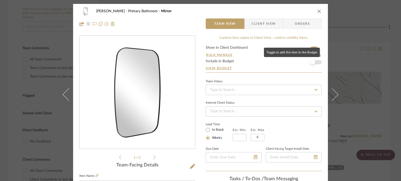
click at [298, 67] on span "button" at bounding box center [312, 62] width 11 height 11
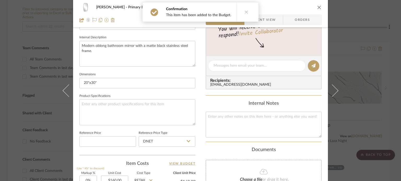
scroll to position [235, 0]
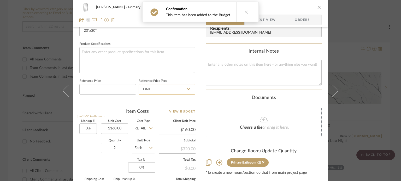
click at [163, 92] on input "DNET" at bounding box center [167, 89] width 57 height 10
click at [161, 111] on div "Retail" at bounding box center [169, 115] width 64 height 13
type input "Retail"
click at [207, 97] on div "Documents" at bounding box center [264, 98] width 116 height 6
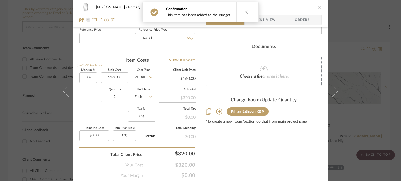
scroll to position [287, 0]
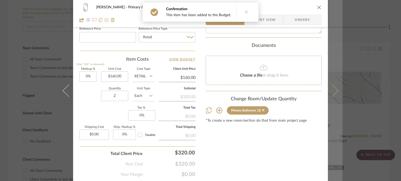
click at [298, 85] on button at bounding box center [335, 90] width 15 height 181
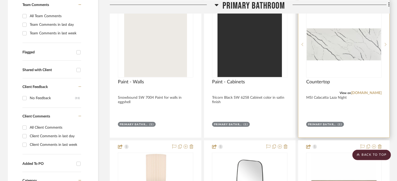
scroll to position [109, 0]
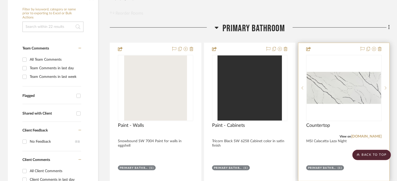
click at [330, 88] on img "0" at bounding box center [344, 88] width 74 height 32
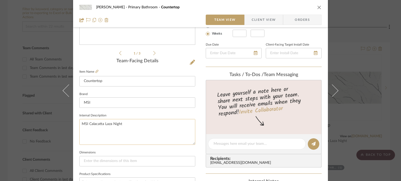
scroll to position [157, 0]
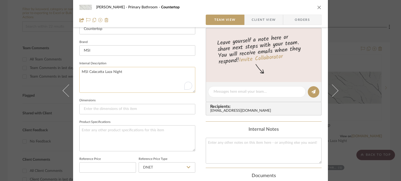
click at [139, 70] on textarea "MSI Calacatta Laza Night" at bounding box center [137, 80] width 116 height 26
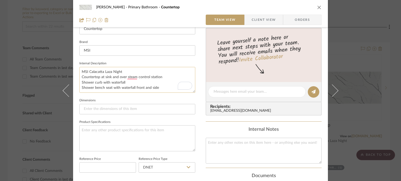
click at [178, 72] on textarea "MSI Calacatta Laza Night Countertop at sink and over steam control station Show…" at bounding box center [137, 80] width 116 height 26
type textarea "MSI Calacatta Laza Night Countertop at sink and over steam control station Show…"
click at [197, 103] on div "[PERSON_NAME] Primary Bathroom Countertop Team View Client View Orders 1 / 3 Te…" at bounding box center [200, 88] width 255 height 482
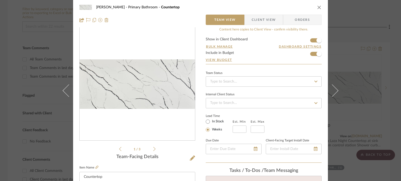
scroll to position [0, 0]
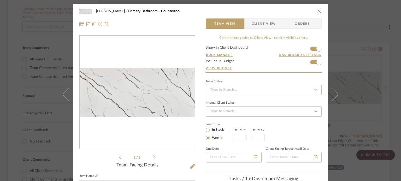
click at [187, 21] on div at bounding box center [137, 24] width 116 height 10
click at [317, 10] on icon "close" at bounding box center [319, 11] width 4 height 4
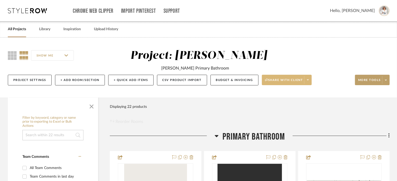
click at [308, 82] on fa-icon at bounding box center [308, 80] width 2 height 3
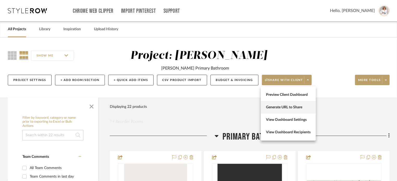
click at [287, 111] on button "Generate URL to Share" at bounding box center [288, 107] width 55 height 13
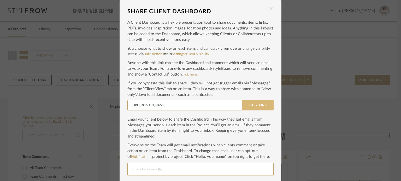
click at [259, 108] on button "Copy Link" at bounding box center [258, 105] width 32 height 10
click at [269, 9] on span "button" at bounding box center [271, 8] width 10 height 10
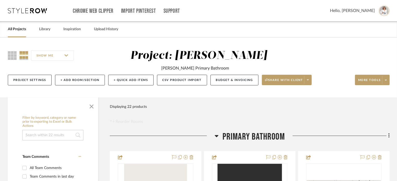
click at [315, 50] on div "SHOW ME Project: [PERSON_NAME] [PERSON_NAME] Primary Bathroom Project Settings …" at bounding box center [198, 69] width 397 height 40
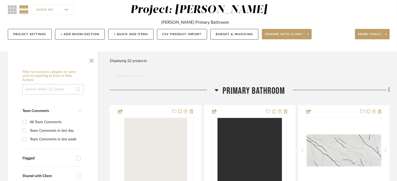
scroll to position [78, 0]
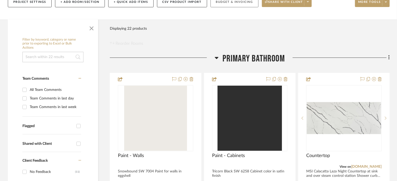
click at [236, 5] on button "Budget & Invoicing" at bounding box center [235, 2] width 48 height 11
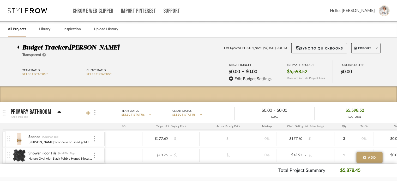
click at [19, 47] on icon at bounding box center [18, 47] width 2 height 4
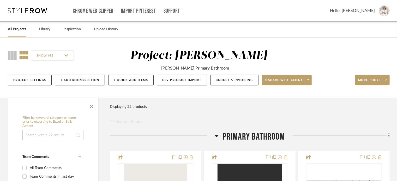
click at [314, 114] on div "Filter Products Displaying 22 products Reorder Rooms" at bounding box center [250, 113] width 280 height 23
